Goal: Complete application form

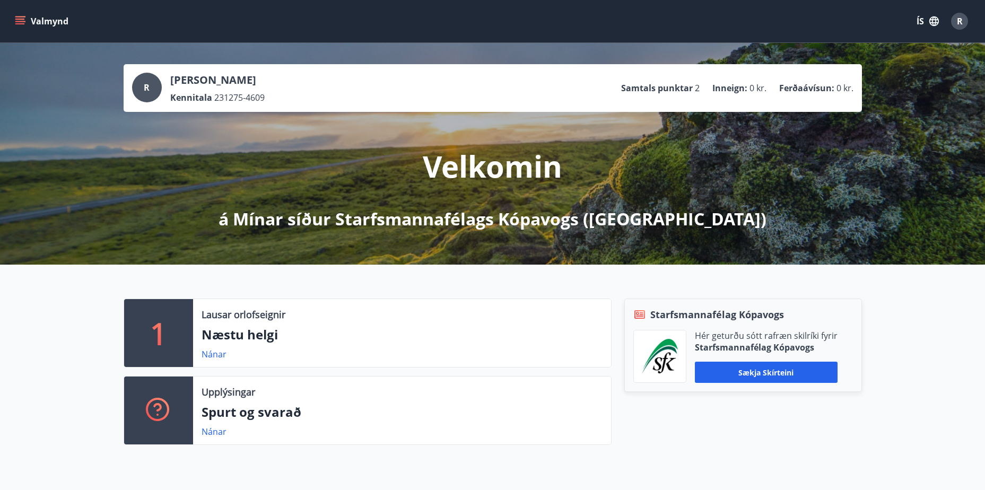
click at [25, 15] on button "Valmynd" at bounding box center [43, 21] width 60 height 19
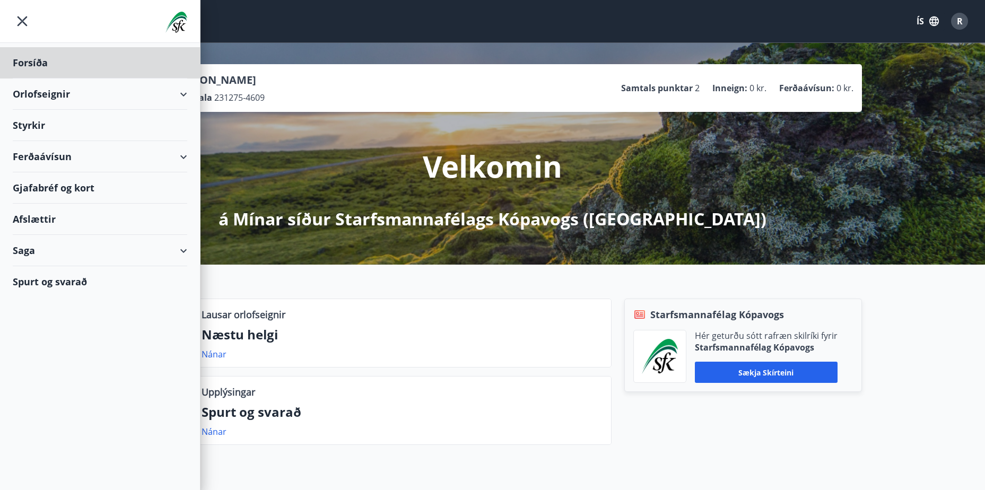
click at [27, 121] on div "Styrkir" at bounding box center [100, 125] width 174 height 31
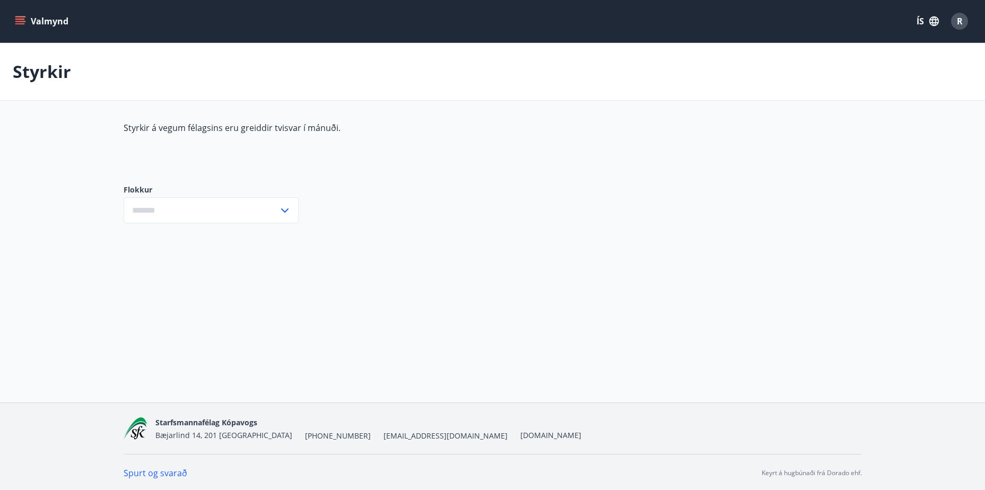
type input "***"
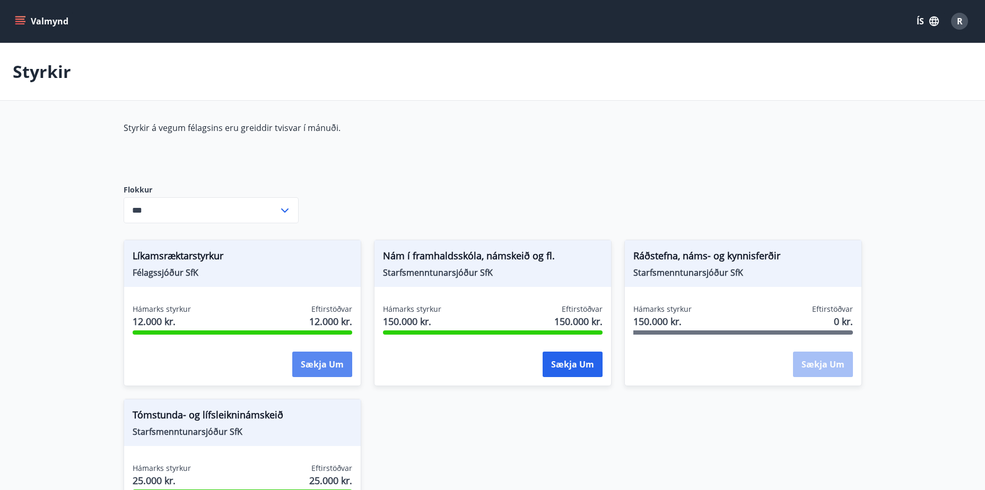
click at [312, 360] on button "Sækja um" at bounding box center [322, 364] width 60 height 25
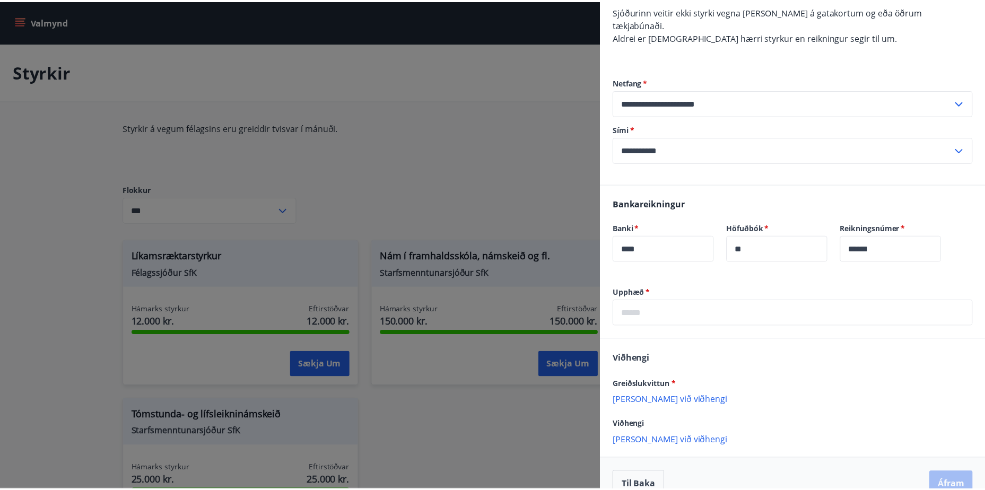
scroll to position [382, 0]
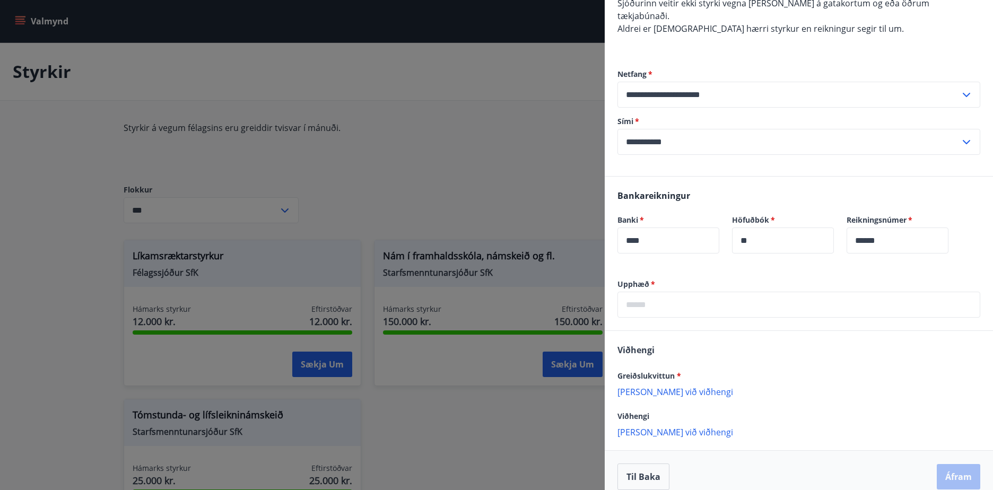
drag, startPoint x: 36, startPoint y: 444, endPoint x: 35, endPoint y: 449, distance: 5.3
click at [35, 449] on div at bounding box center [496, 245] width 993 height 490
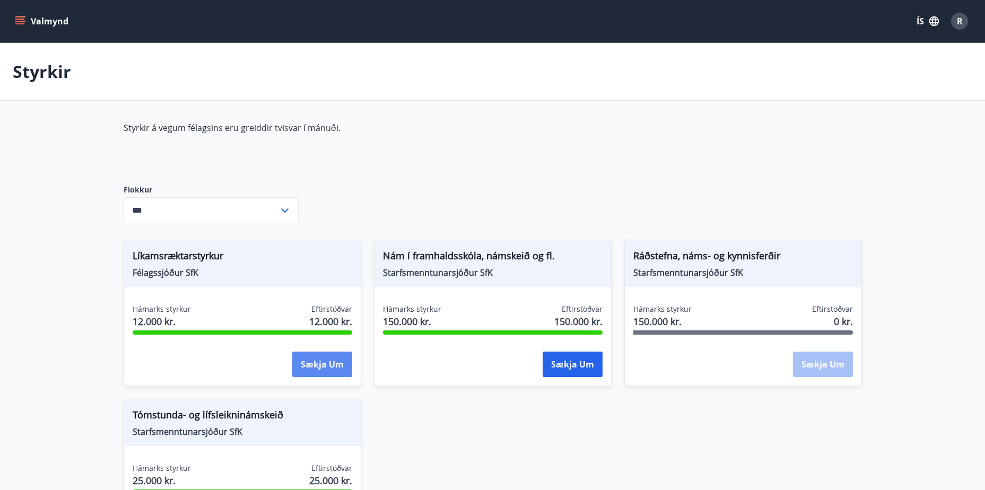
click at [311, 370] on button "Sækja um" at bounding box center [322, 364] width 60 height 25
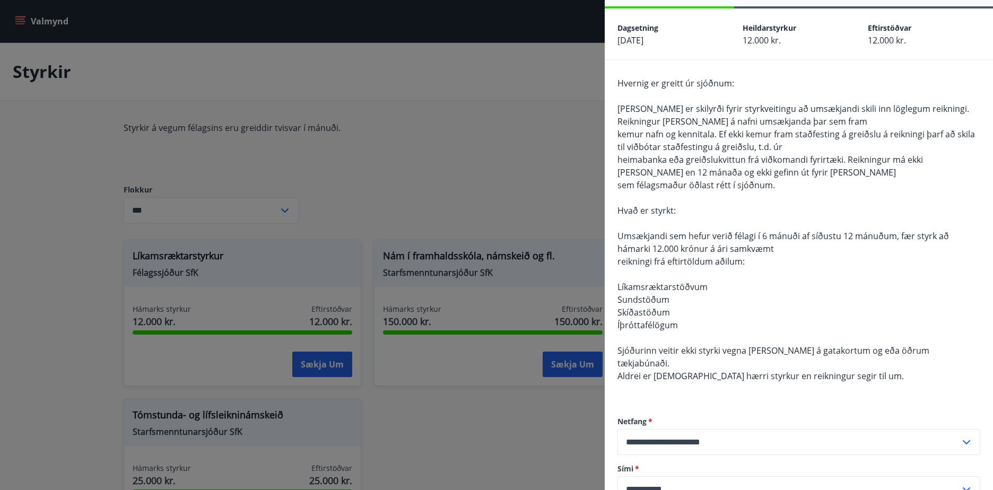
scroll to position [53, 0]
